Goal: Complete application form

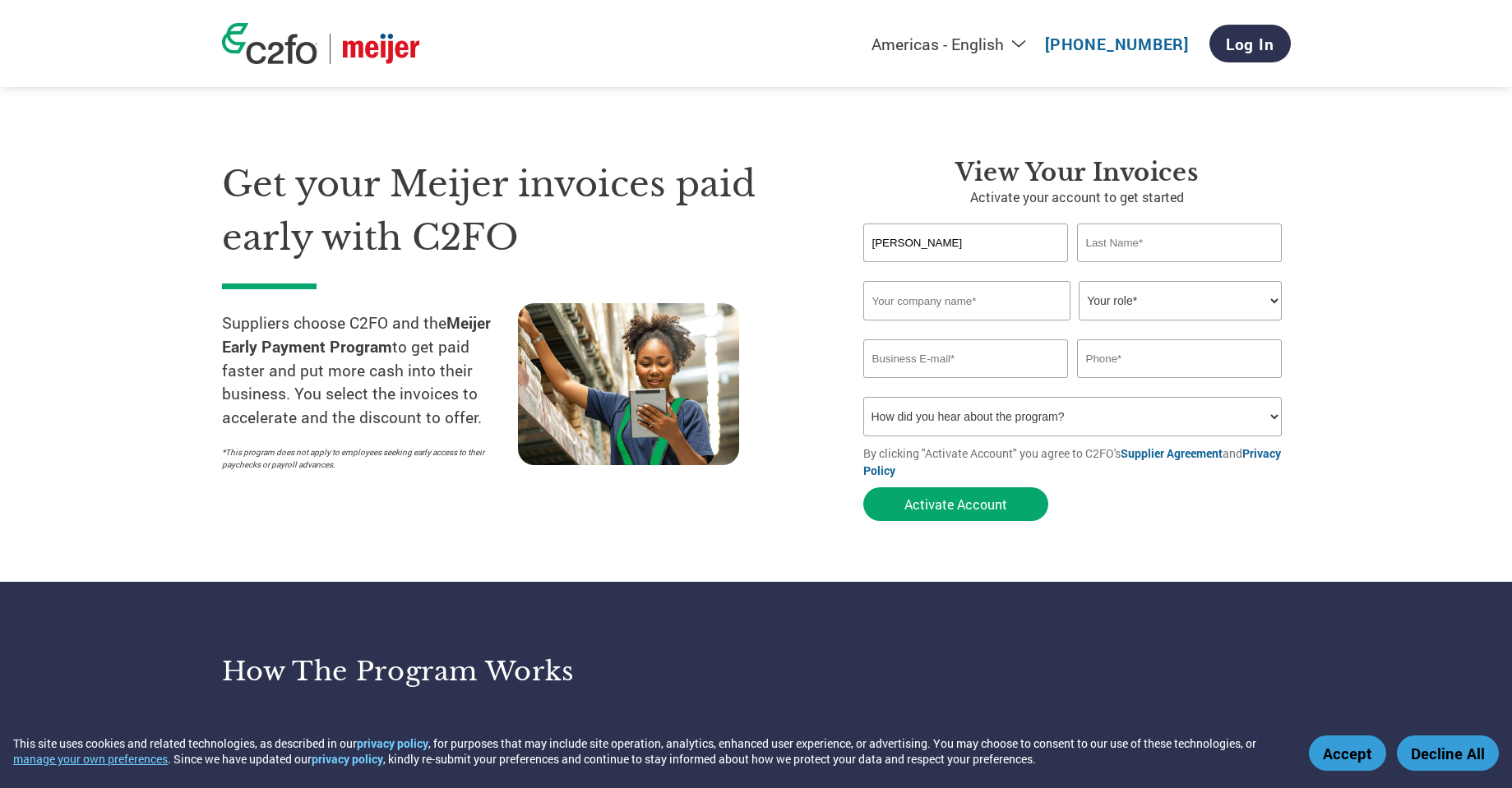
type input "Scott"
type input "VanDyke"
drag, startPoint x: 1406, startPoint y: 300, endPoint x: 1288, endPoint y: 293, distance: 118.2
click at [1407, 300] on section "Get your Meijer invoices paid early with C2FO Suppliers choose C2FO and the Mei…" at bounding box center [756, 323] width 1512 height 516
type input "Under Pressure Steam & Clean"
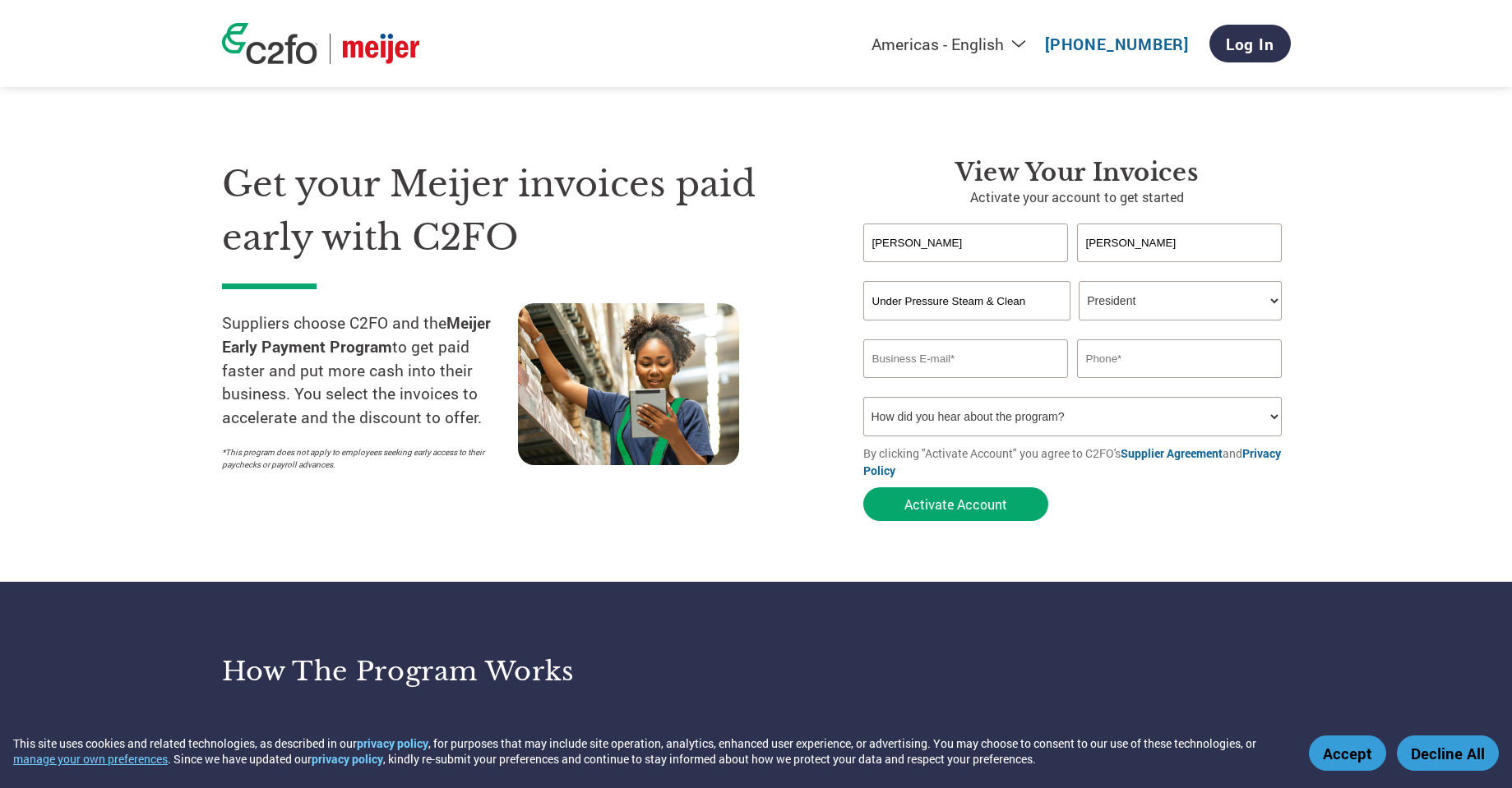
select select "OWNER_FOUNDER"
type input "j"
type input "office@underpressuremi.com"
type input "6168219301"
select select "Email"
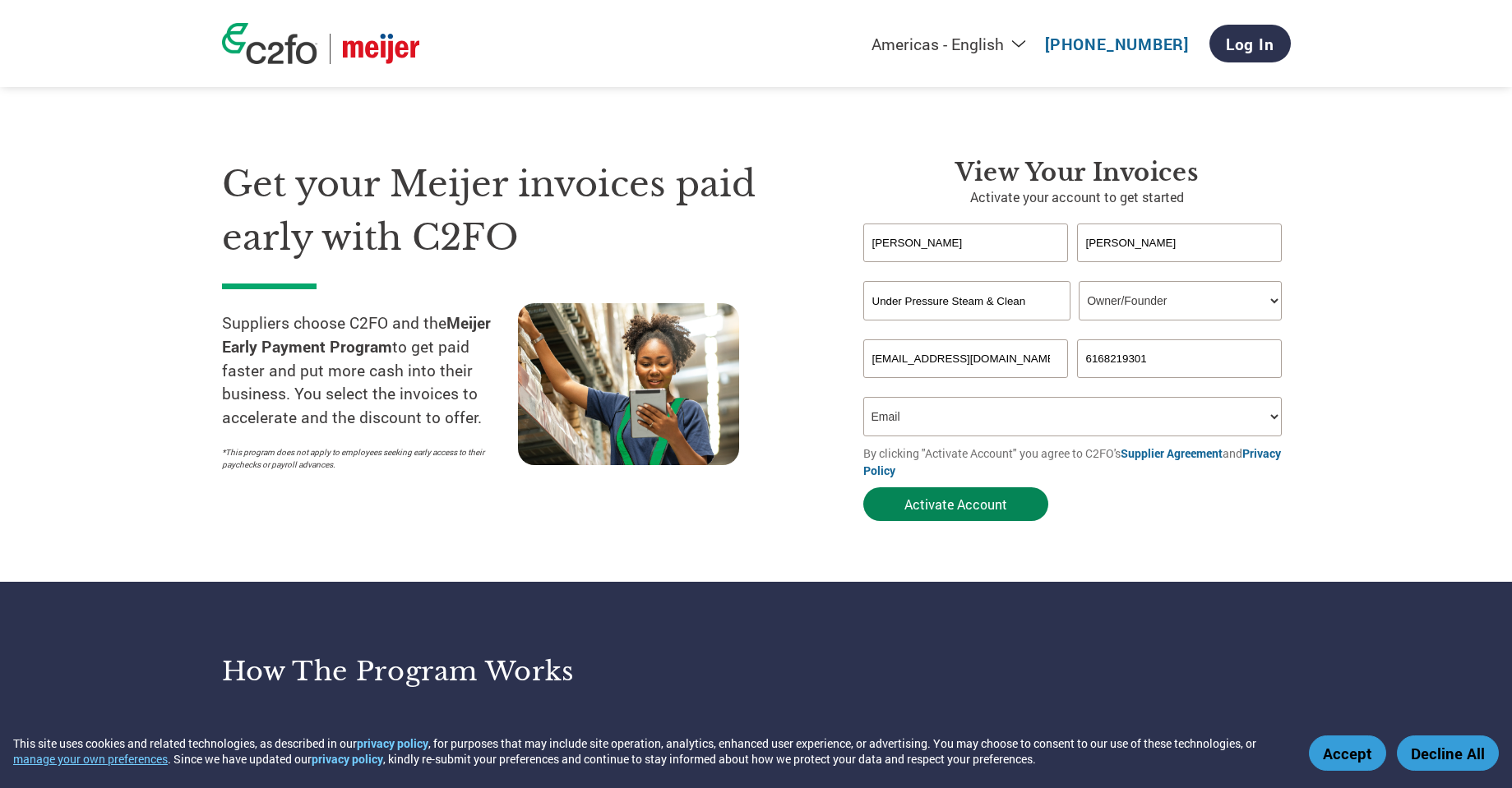
click at [959, 508] on button "Activate Account" at bounding box center [955, 504] width 185 height 34
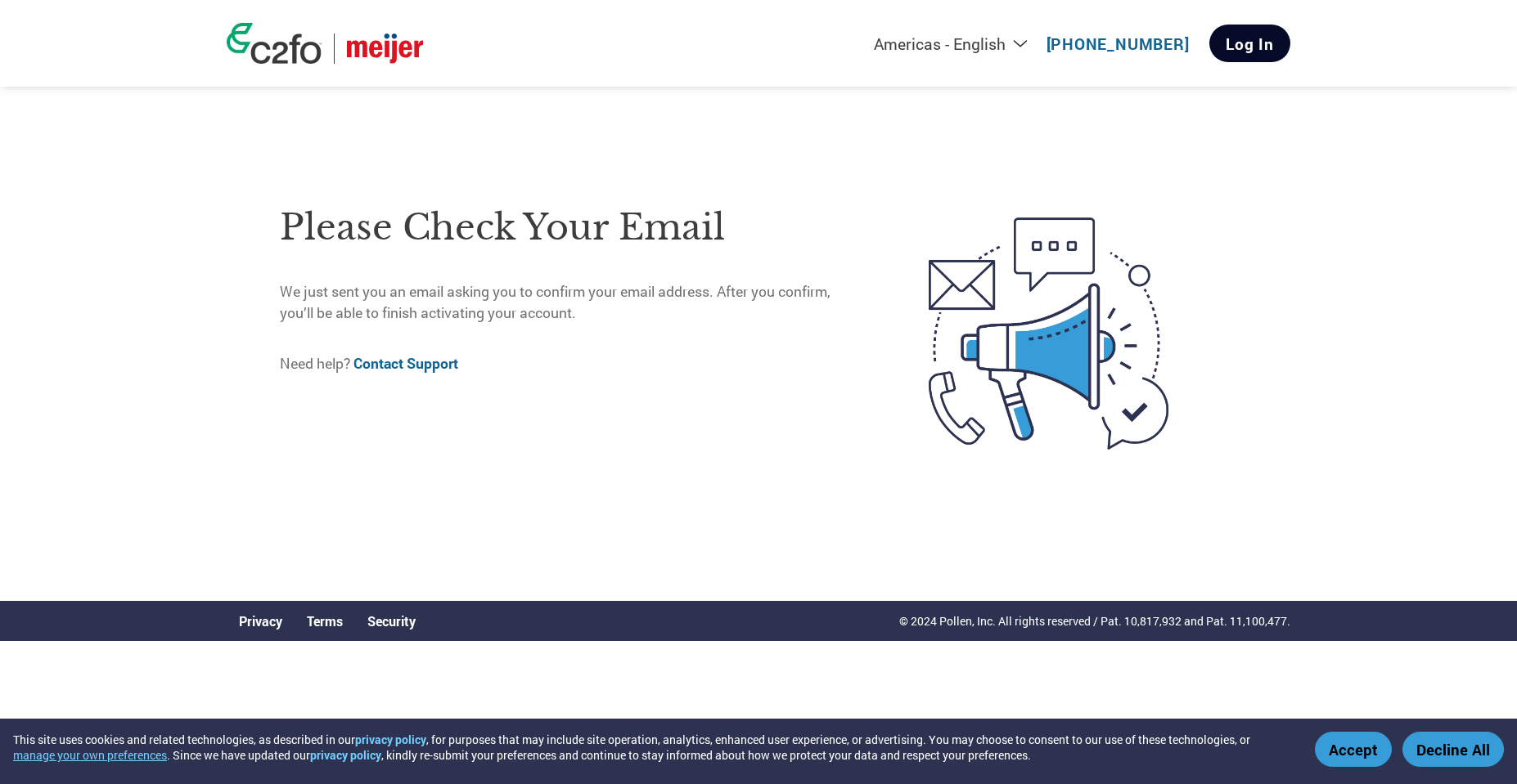
click at [1263, 33] on link "Log In" at bounding box center [1250, 43] width 81 height 38
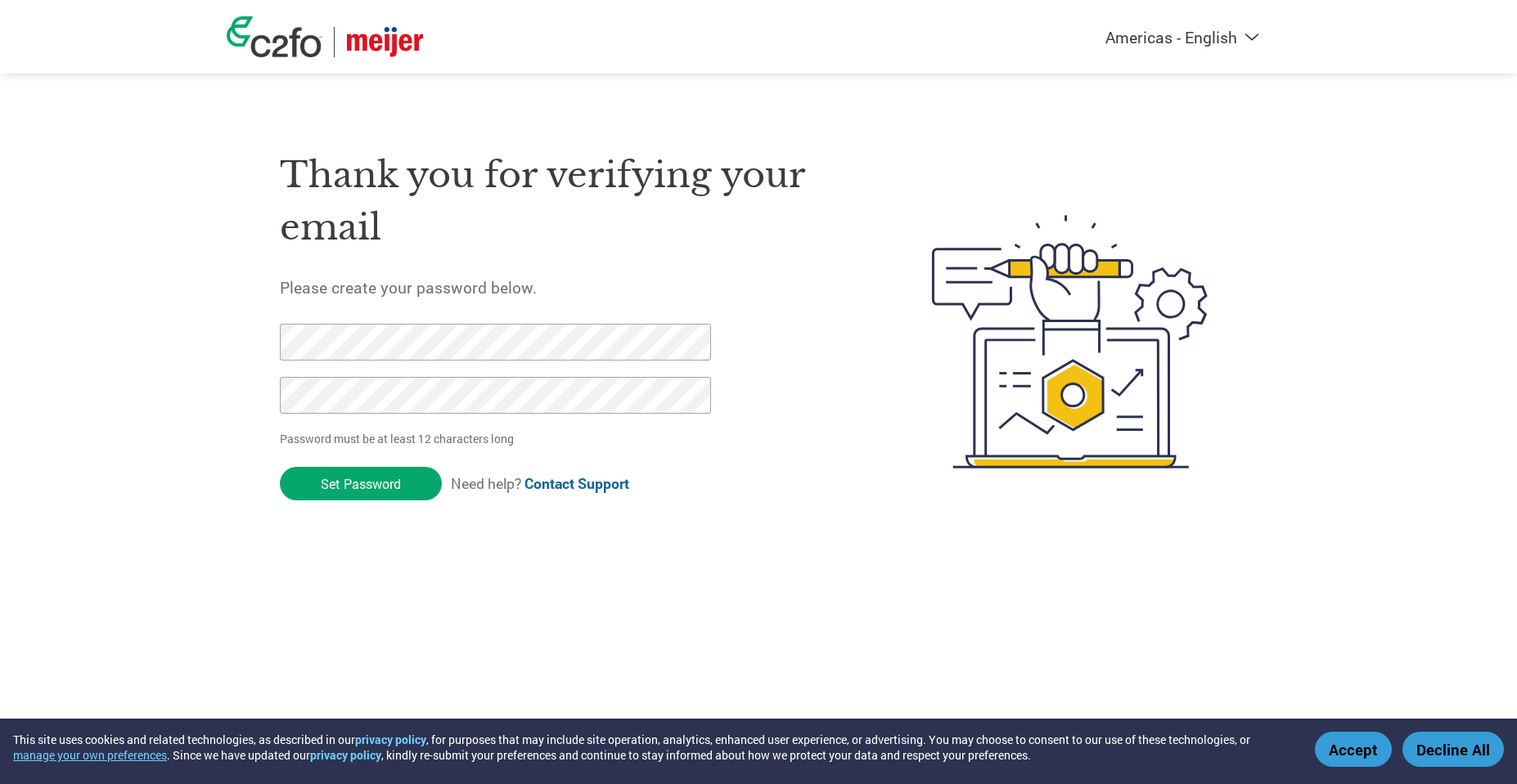
click at [361, 482] on input "Set Password" at bounding box center [361, 484] width 162 height 34
click at [243, 319] on div "Thank you for verifying your email Please create your password below. Password …" at bounding box center [758, 342] width 1064 height 433
click at [216, 298] on div "Americas - English Américas - Español Américas - Português Amériques - Français…" at bounding box center [758, 275] width 1517 height 552
click at [598, 422] on div at bounding box center [486, 376] width 413 height 107
click at [361, 482] on input "Set Password" at bounding box center [361, 484] width 162 height 34
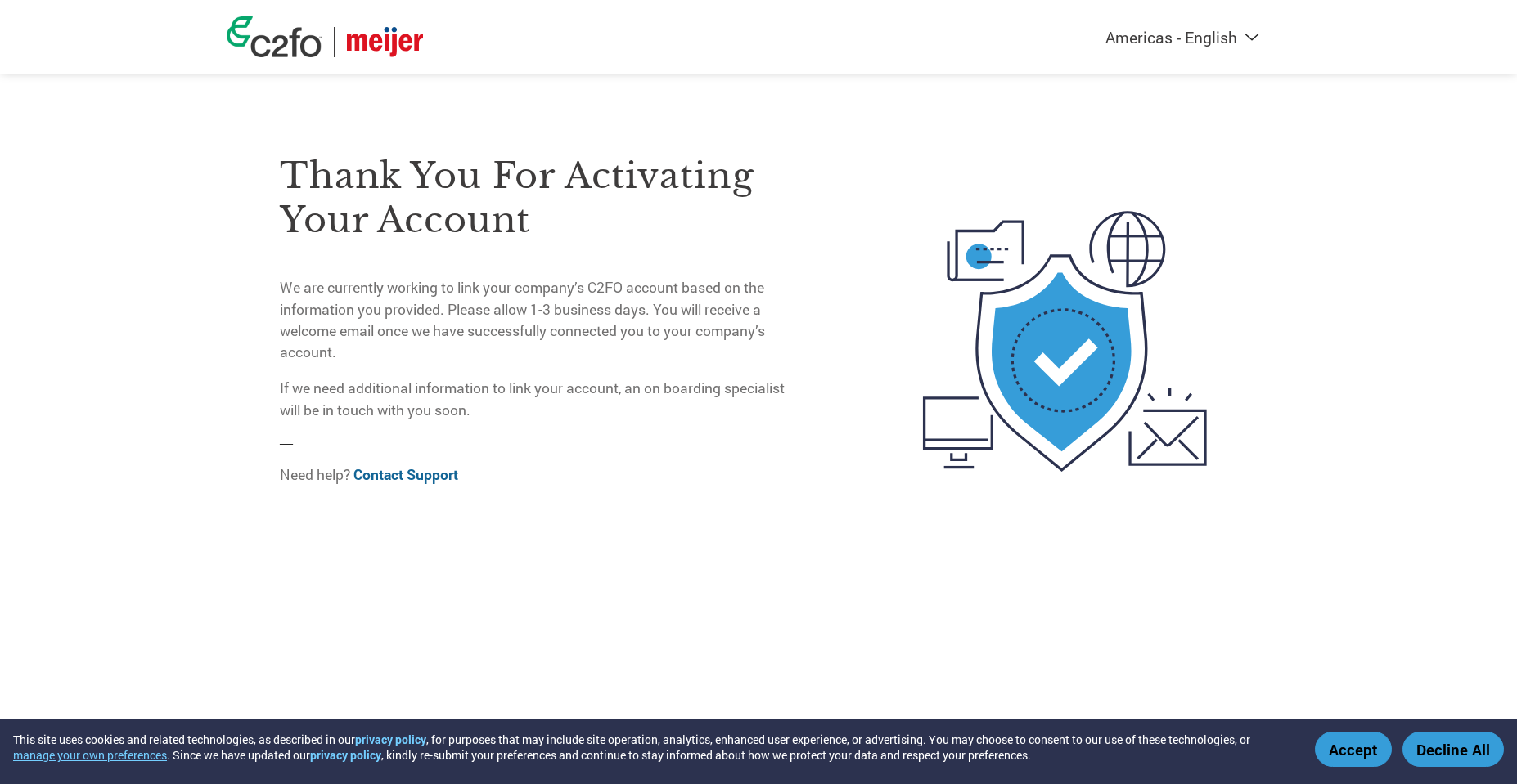
click at [1357, 759] on button "Accept" at bounding box center [1353, 749] width 76 height 35
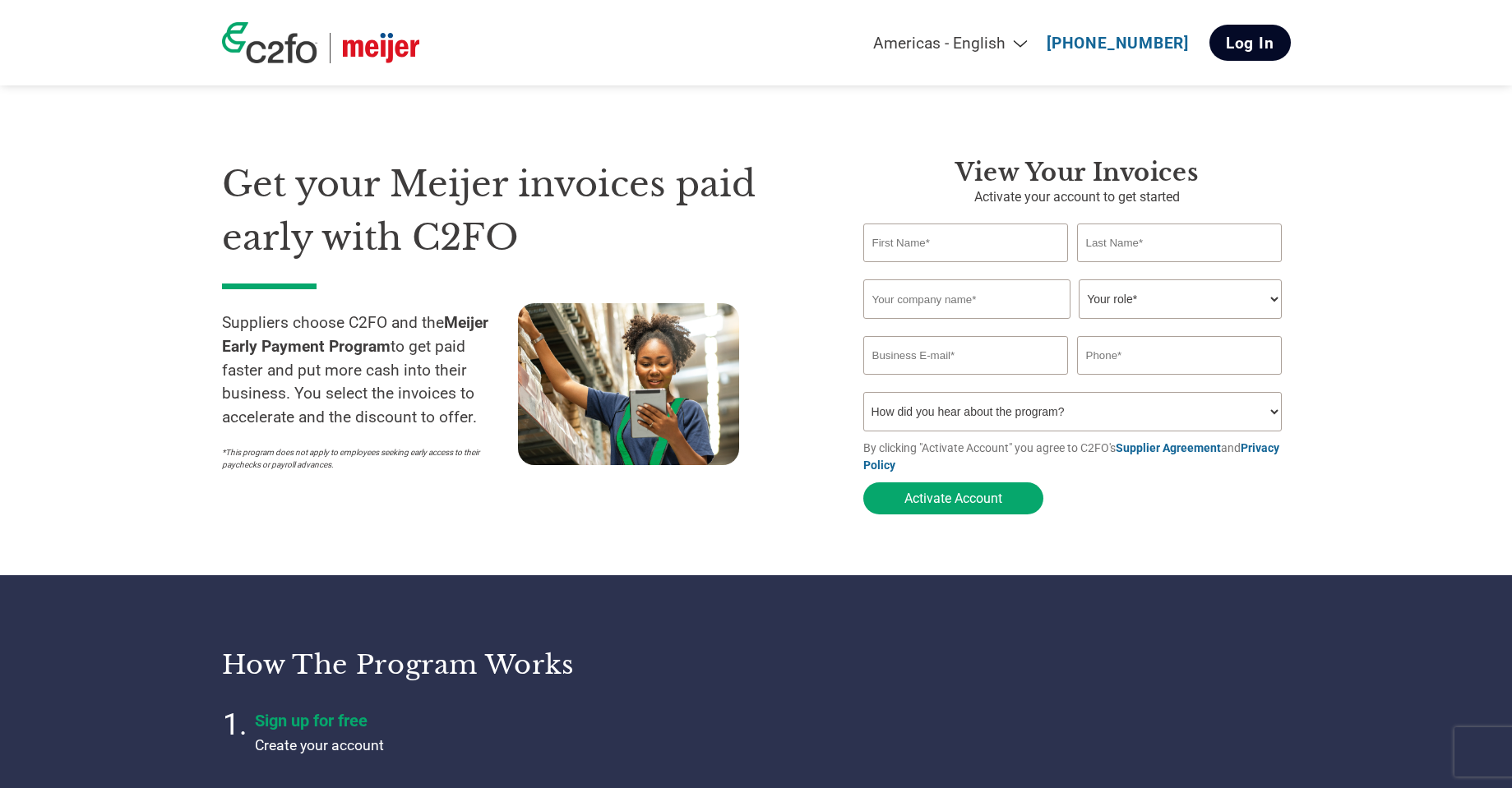
click at [1269, 40] on link "Log In" at bounding box center [1250, 43] width 82 height 36
